Goal: Information Seeking & Learning: Check status

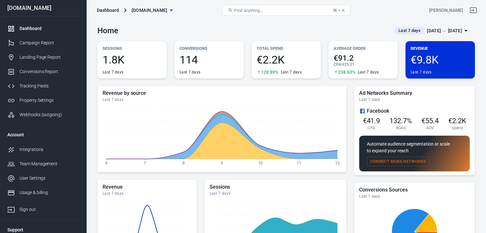
click at [433, 29] on div "[DATE] － [DATE]" at bounding box center [444, 31] width 35 height 8
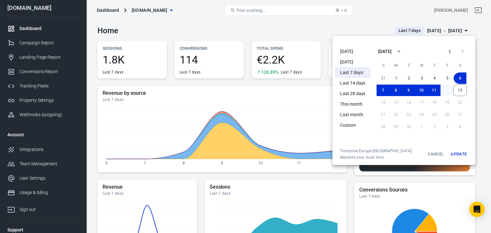
click at [449, 91] on button "12" at bounding box center [446, 91] width 13 height 12
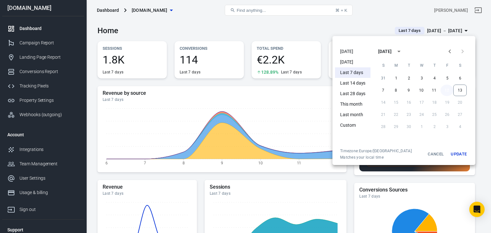
click at [449, 91] on button "12" at bounding box center [446, 91] width 13 height 12
click at [462, 154] on button "Update" at bounding box center [458, 155] width 20 height 12
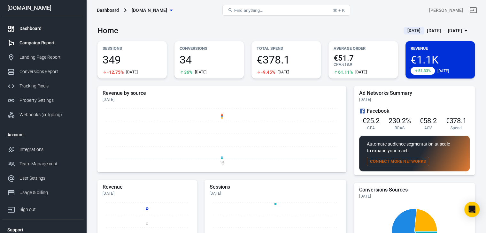
click at [50, 41] on div "Campaign Report" at bounding box center [48, 43] width 59 height 7
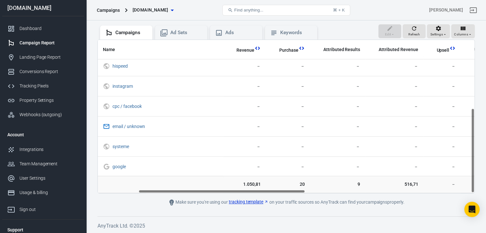
scroll to position [124, 91]
drag, startPoint x: 188, startPoint y: 190, endPoint x: 227, endPoint y: 198, distance: 40.2
click at [227, 198] on main "Verify Ads Integration on Pixel Settings to display your campaigns AnyTrack rel…" at bounding box center [285, 87] width 377 height 238
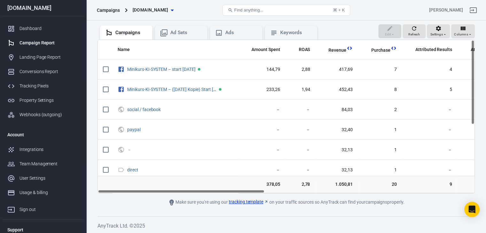
scroll to position [0, 0]
drag, startPoint x: 293, startPoint y: 191, endPoint x: 248, endPoint y: 220, distance: 53.3
click at [248, 220] on div "Verify Ads Integration on Pixel Settings to display your campaigns AnyTrack rel…" at bounding box center [286, 98] width 400 height 272
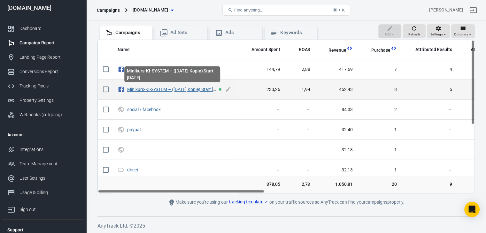
click at [161, 88] on link "Minikurs-KI-SYSTEM – ([DATE] Kopie) Start [DATE]" at bounding box center [176, 89] width 98 height 5
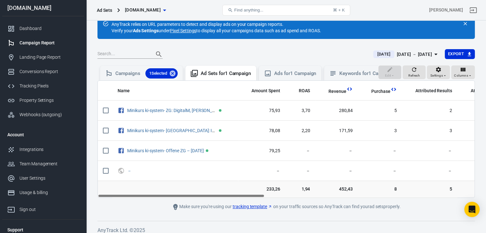
scroll to position [28, 0]
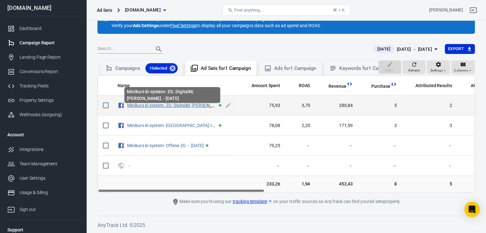
click at [199, 104] on link "Minikurs ki-system- ZG: DigitalM, [PERSON_NAME]. - [DATE]" at bounding box center [185, 105] width 116 height 5
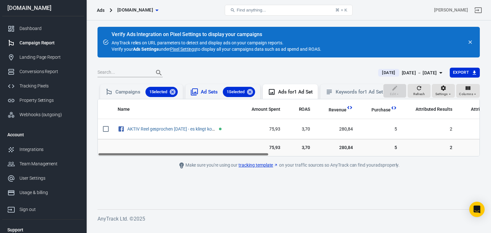
click at [216, 90] on div "Ad Sets 1 Selected" at bounding box center [228, 92] width 54 height 10
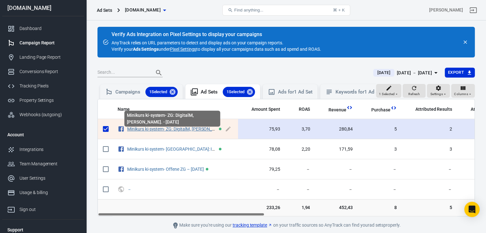
click at [196, 132] on link "Minikurs ki-system- ZG: DigitalM, [PERSON_NAME]. - [DATE]" at bounding box center [185, 129] width 116 height 5
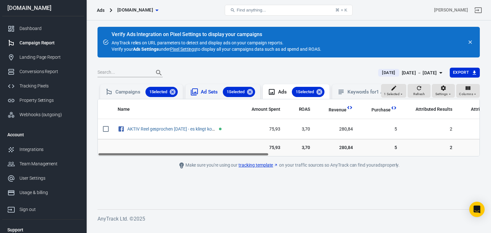
click at [205, 93] on div "Ad Sets 1 Selected" at bounding box center [228, 92] width 54 height 10
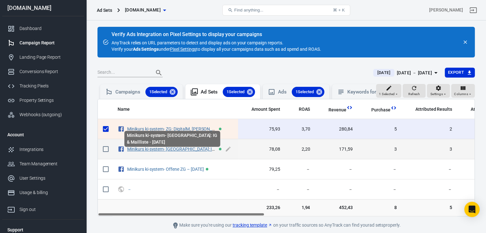
click at [192, 152] on link "Minikurs ki-system- [GEOGRAPHIC_DATA]: IG & Mailliste - [DATE]" at bounding box center [189, 149] width 125 height 5
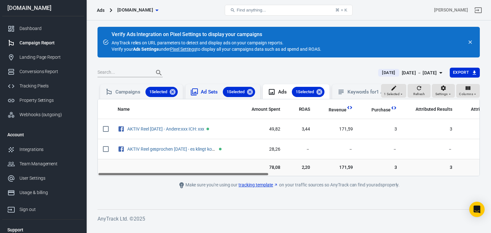
click at [204, 91] on div "Ad Sets 1 Selected" at bounding box center [228, 92] width 54 height 10
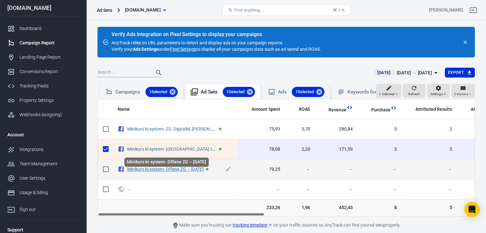
click at [183, 172] on link "Minikurs ki-system- Offene ZG – [DATE]" at bounding box center [165, 169] width 76 height 5
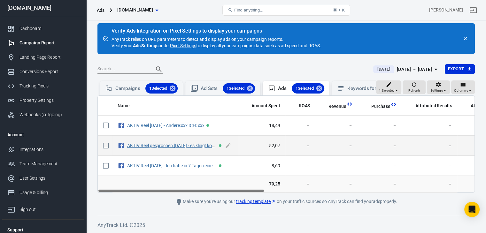
scroll to position [8, 0]
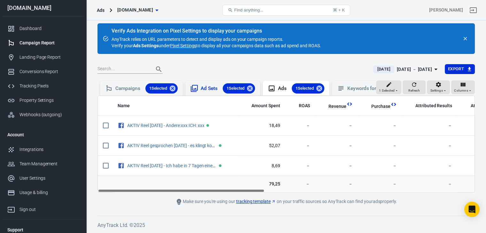
click at [207, 83] on div "Ad Sets 1 Selected" at bounding box center [228, 88] width 54 height 10
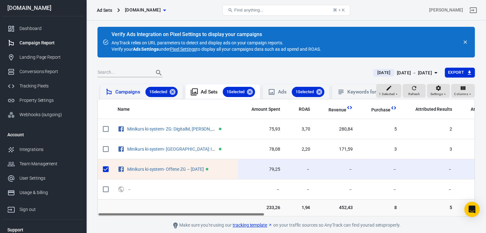
click at [135, 91] on div "Campaigns 1 Selected" at bounding box center [146, 92] width 62 height 10
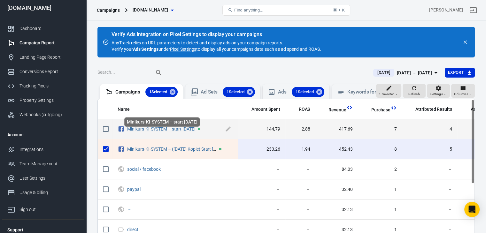
click at [170, 132] on link "Minikurs-KI-SYSTEM – start [DATE]" at bounding box center [161, 129] width 68 height 5
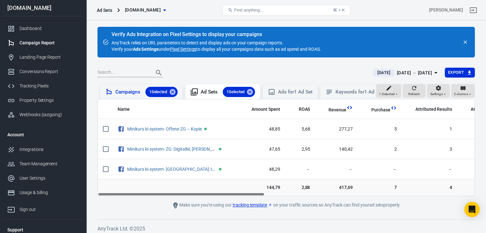
click at [129, 90] on div "Campaigns 1 Selected" at bounding box center [146, 92] width 62 height 10
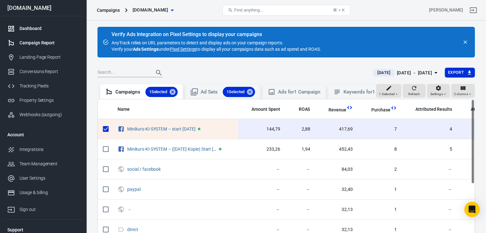
click at [27, 27] on div "Dashboard" at bounding box center [48, 28] width 59 height 7
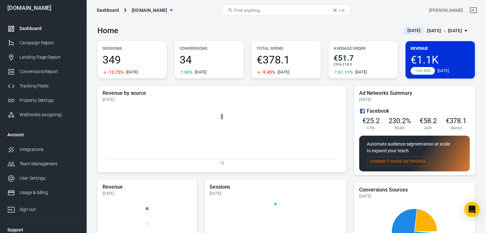
click at [430, 32] on div "[DATE] － [DATE]" at bounding box center [444, 31] width 35 height 8
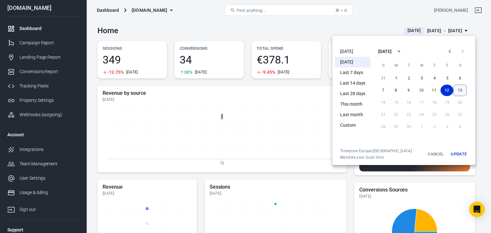
click at [460, 89] on button "13" at bounding box center [459, 91] width 13 height 12
click at [459, 151] on button "Update" at bounding box center [458, 155] width 20 height 12
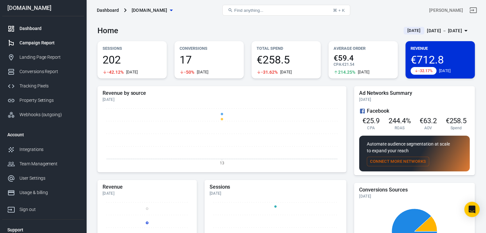
click at [27, 42] on div "Campaign Report" at bounding box center [48, 43] width 59 height 7
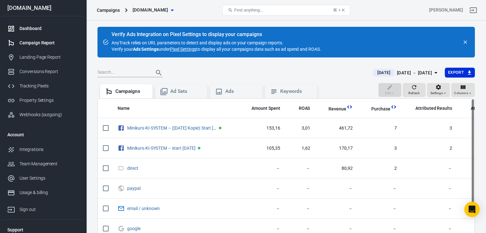
click at [36, 30] on div "Dashboard" at bounding box center [48, 28] width 59 height 7
